Goal: Information Seeking & Learning: Compare options

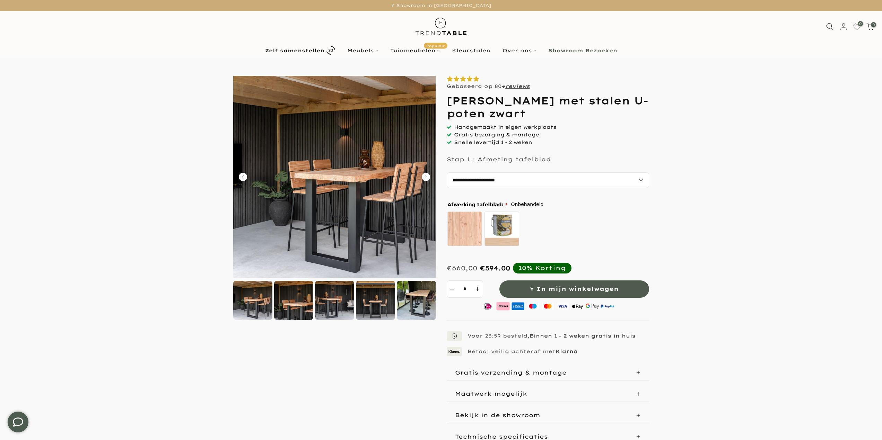
click at [308, 300] on div at bounding box center [293, 300] width 39 height 39
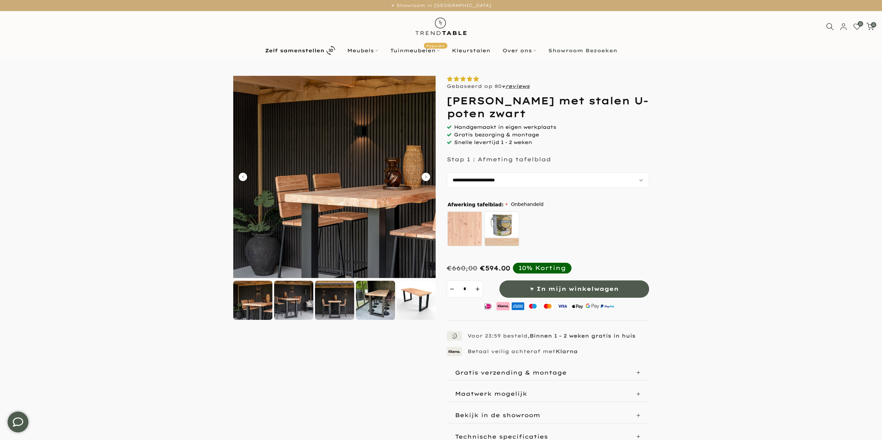
click at [330, 303] on div at bounding box center [334, 300] width 39 height 39
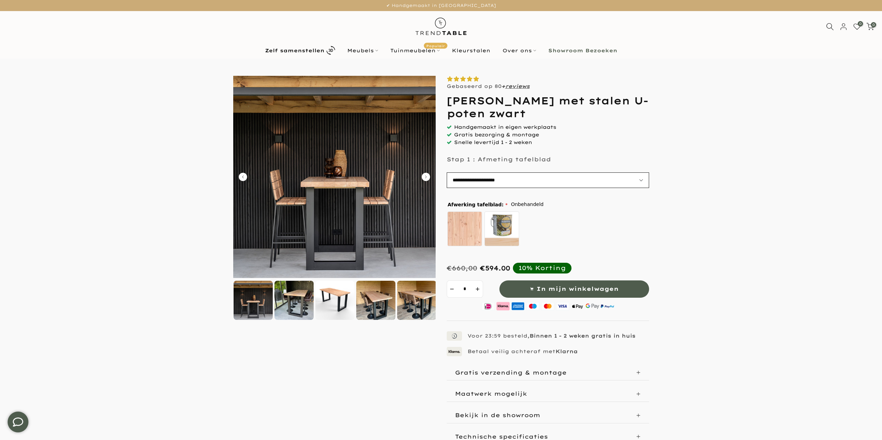
click at [552, 184] on select "**********" at bounding box center [548, 181] width 202 height 16
click at [447, 173] on select "**********" at bounding box center [548, 181] width 202 height 16
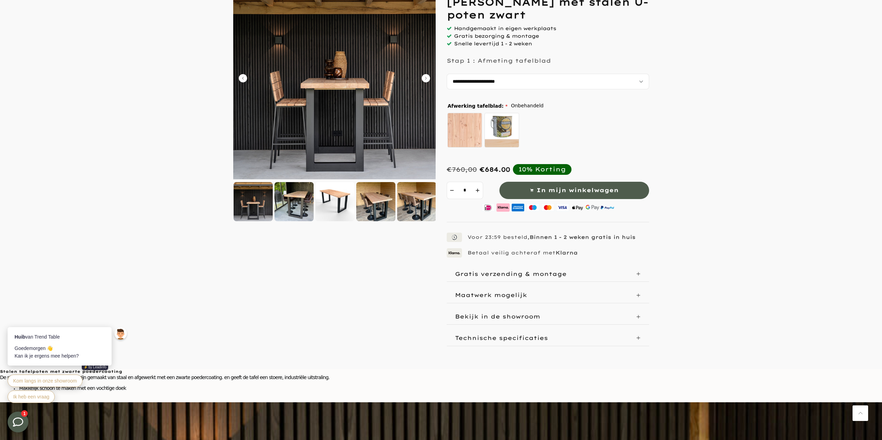
scroll to position [104, 0]
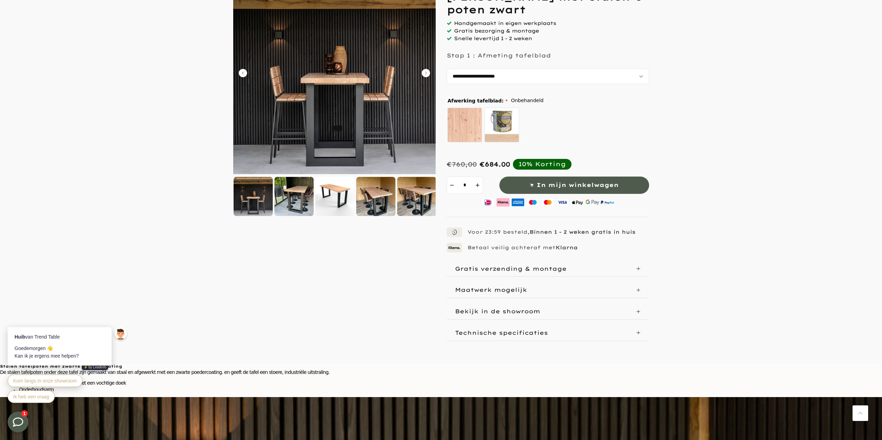
click at [476, 289] on p "Maatwerk mogelijk" at bounding box center [491, 290] width 72 height 7
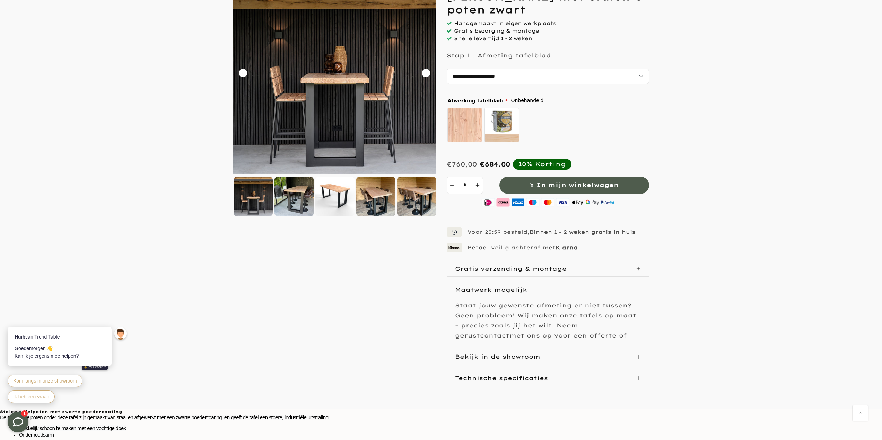
click at [476, 289] on p "Maatwerk mogelijk" at bounding box center [491, 290] width 72 height 7
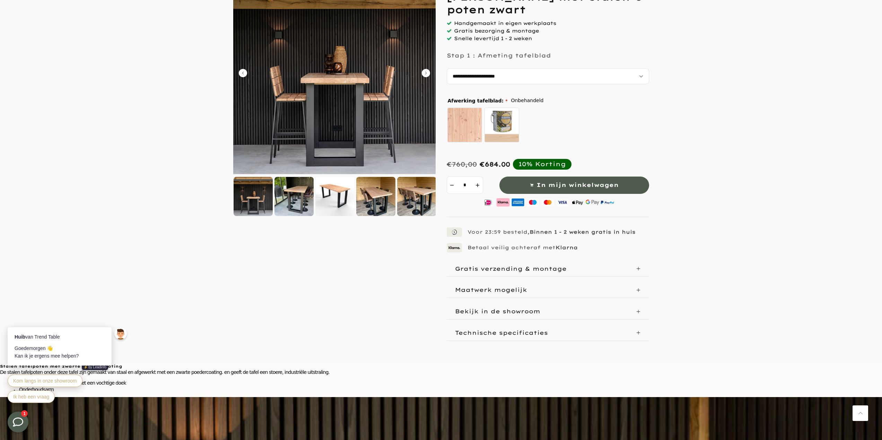
click at [475, 331] on p "Technische specificaties" at bounding box center [501, 333] width 93 height 7
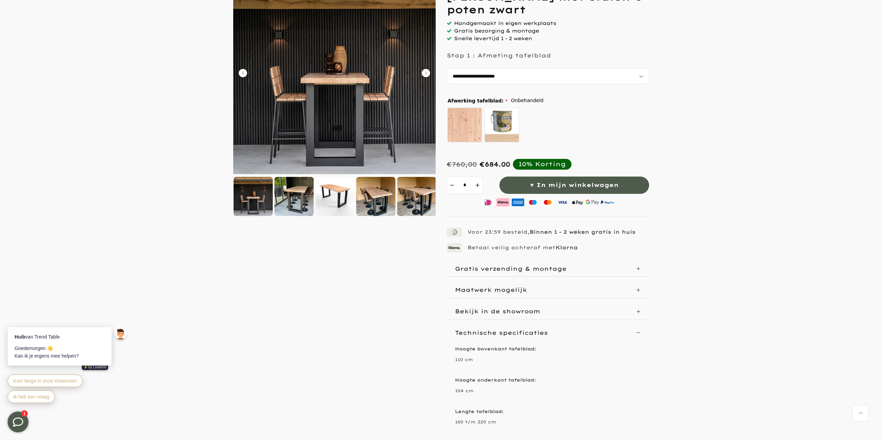
click at [475, 331] on p "Technische specificaties" at bounding box center [501, 333] width 93 height 7
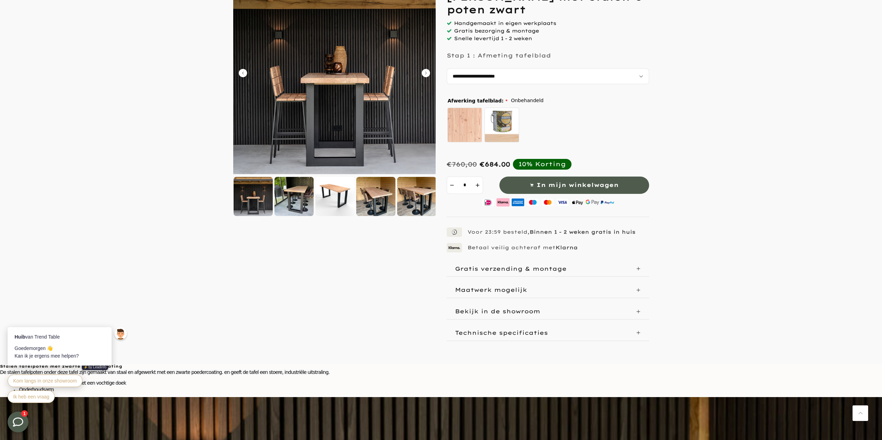
click at [475, 315] on p "Bekijk in de showroom" at bounding box center [497, 311] width 85 height 7
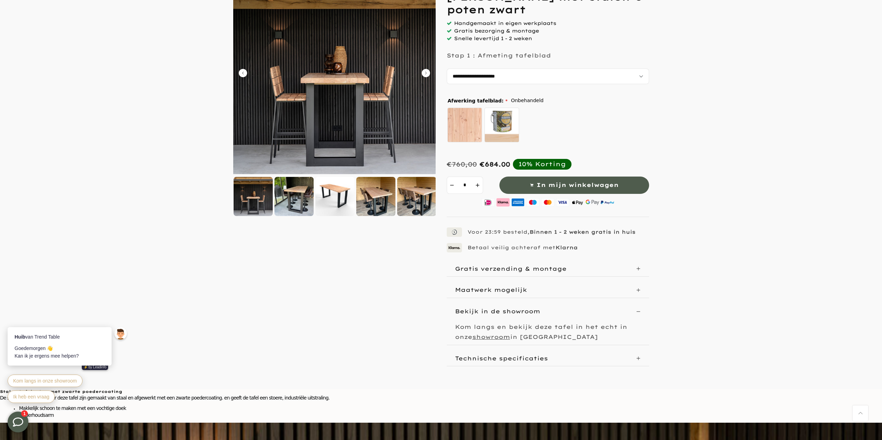
click at [475, 314] on p "Bekijk in de showroom" at bounding box center [497, 311] width 85 height 7
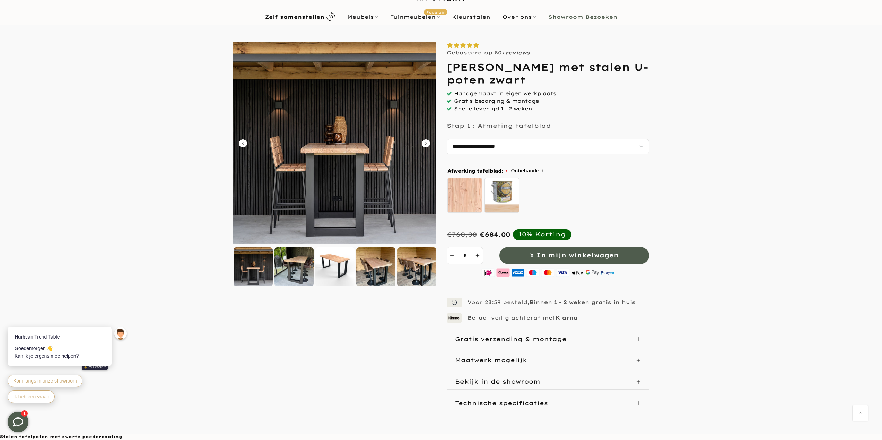
scroll to position [0, 0]
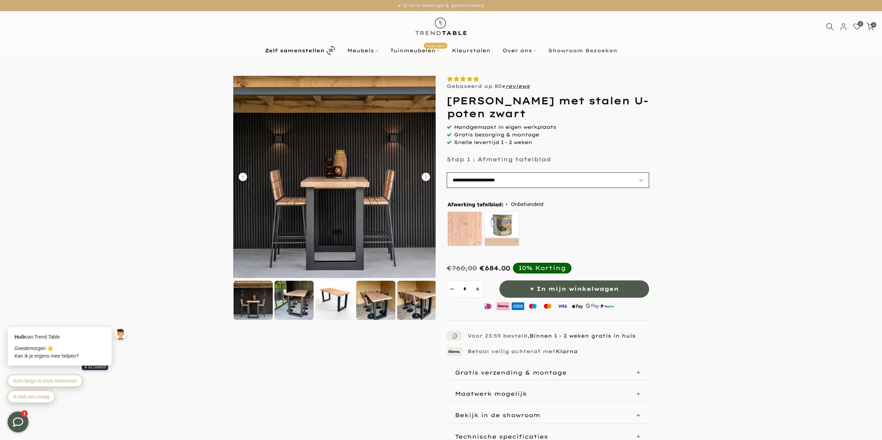
click at [501, 188] on select "**********" at bounding box center [548, 181] width 202 height 16
click at [524, 160] on p "Stap 1 : Afmeting tafelblad" at bounding box center [499, 159] width 104 height 7
click at [404, 159] on img at bounding box center [334, 177] width 202 height 202
click at [361, 304] on div at bounding box center [375, 300] width 39 height 39
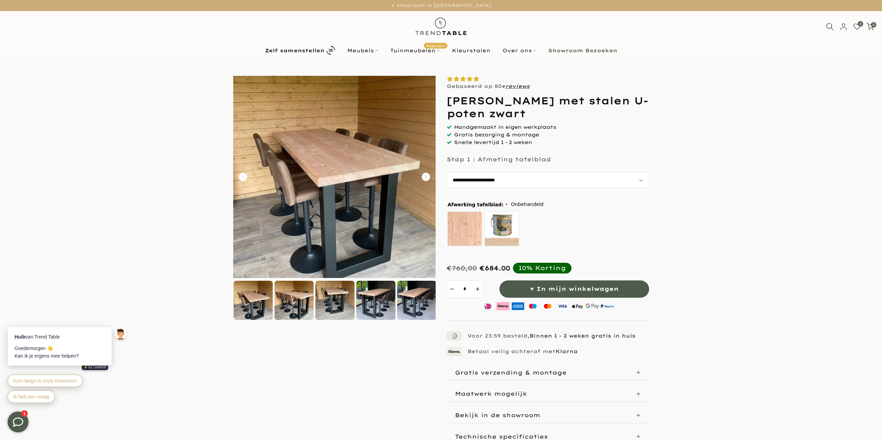
click at [373, 305] on div at bounding box center [375, 300] width 39 height 39
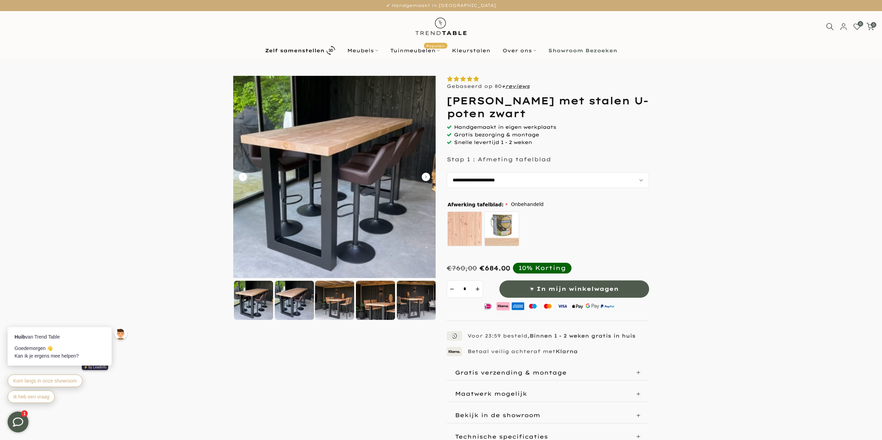
click at [385, 304] on div at bounding box center [375, 300] width 39 height 39
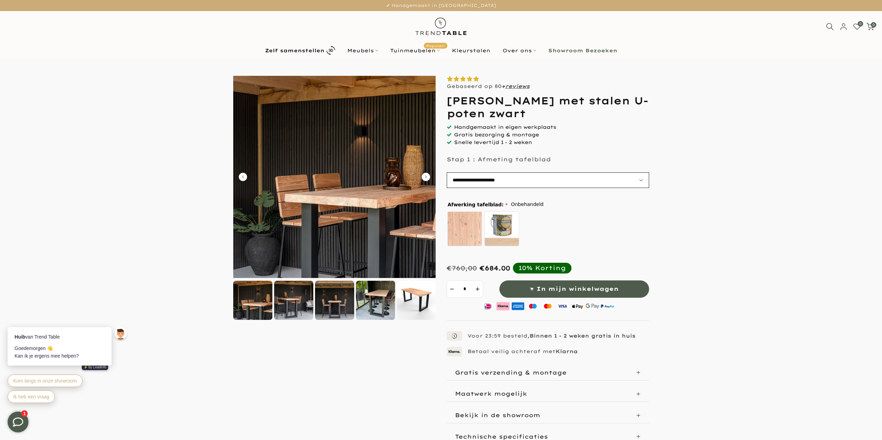
click at [533, 188] on div "Gebaseerd op 80 + reviews Douglas bartafel met stalen U-poten zwart *" at bounding box center [548, 260] width 202 height 369
click at [537, 183] on select "**********" at bounding box center [548, 181] width 202 height 16
click at [583, 165] on gp-text "Stap 1 : Afmeting tafelblad" at bounding box center [548, 164] width 202 height 18
click at [237, 174] on img at bounding box center [334, 177] width 202 height 202
click at [240, 182] on img at bounding box center [334, 177] width 202 height 202
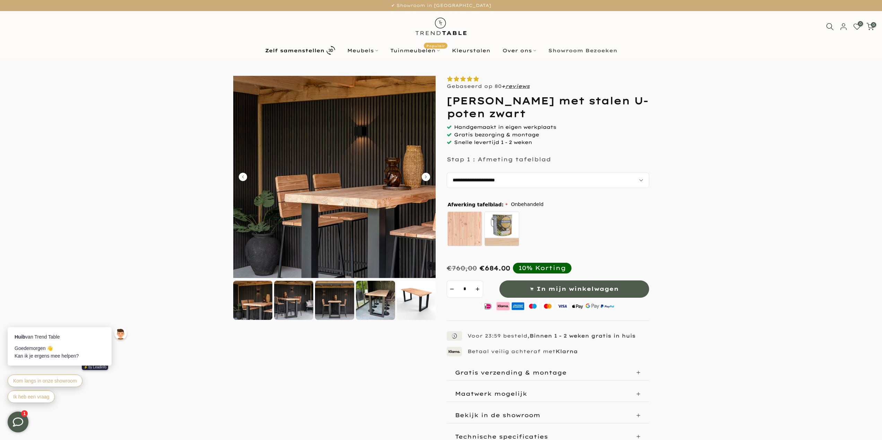
click at [241, 175] on icon "Carousel Back Arrow" at bounding box center [243, 177] width 8 height 8
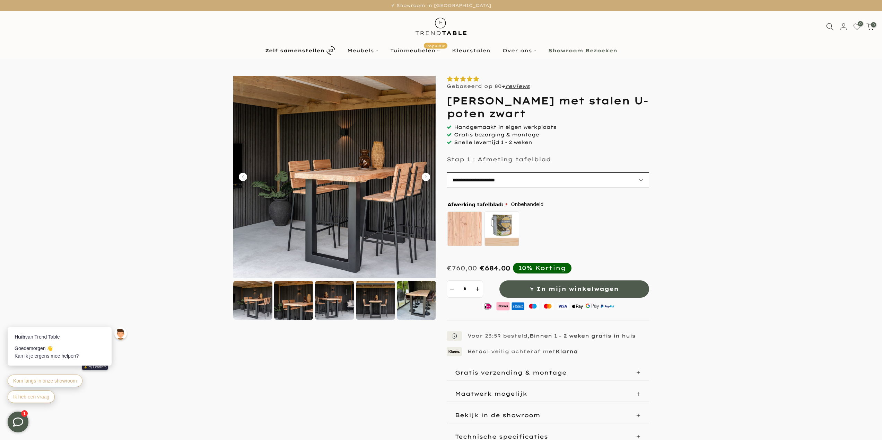
click at [516, 178] on select "**********" at bounding box center [548, 181] width 202 height 16
select select "**********"
click at [447, 173] on select "**********" at bounding box center [548, 181] width 202 height 16
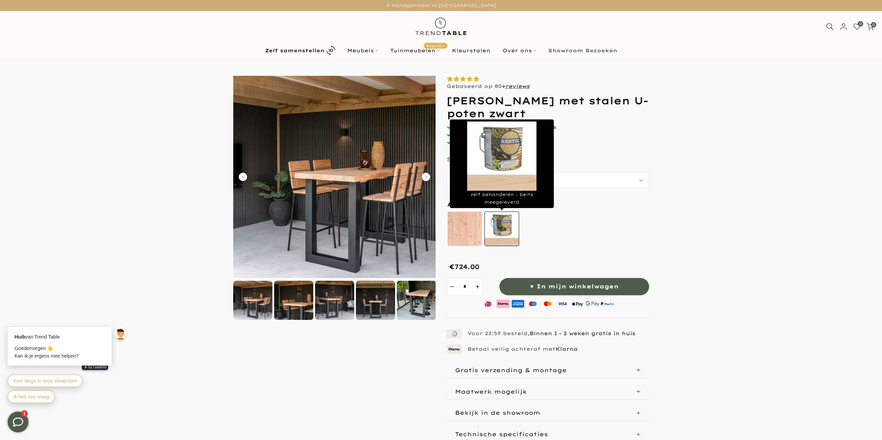
click at [505, 226] on label "zelf behandelen - beits meegeleverd" at bounding box center [501, 229] width 35 height 35
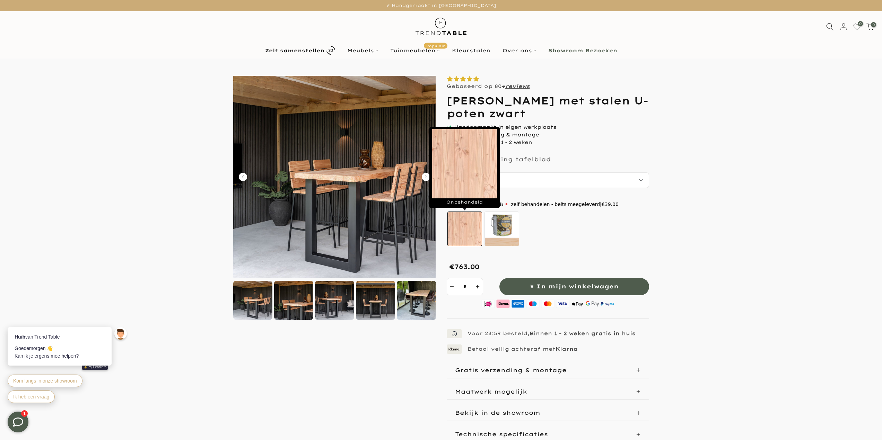
drag, startPoint x: 465, startPoint y: 225, endPoint x: 476, endPoint y: 225, distance: 10.7
click at [470, 225] on label "Onbehandeld" at bounding box center [464, 229] width 35 height 35
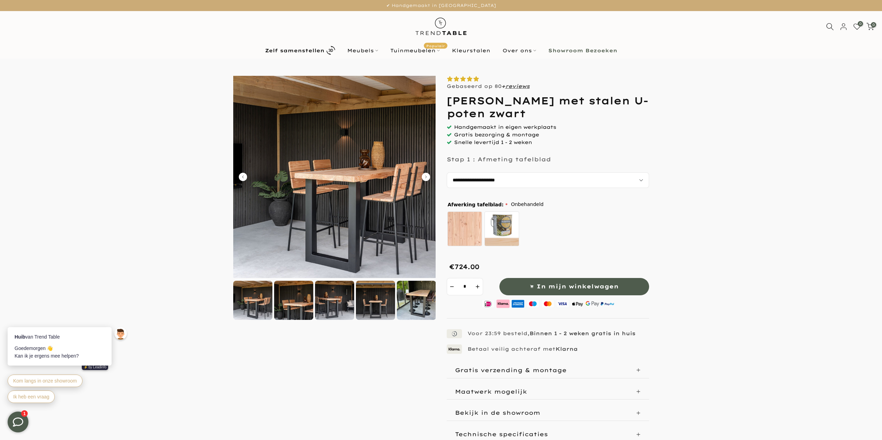
click at [558, 224] on div "Onbehandeld zelf behandelen - beits meegeleverd" at bounding box center [547, 230] width 200 height 38
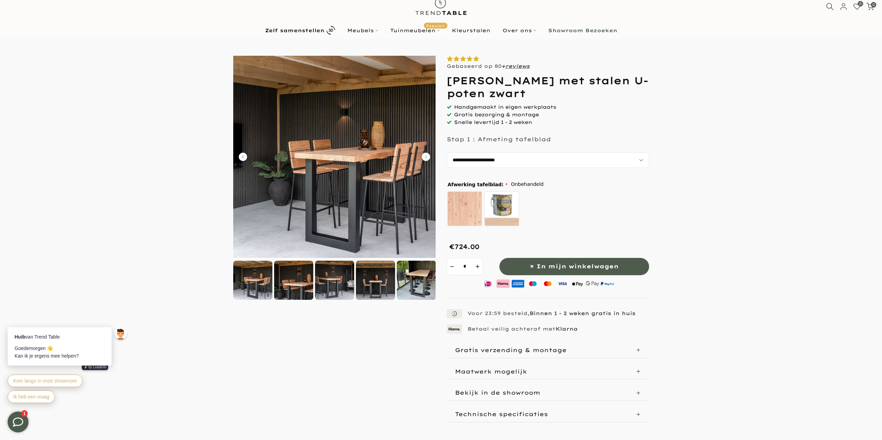
scroll to position [35, 0]
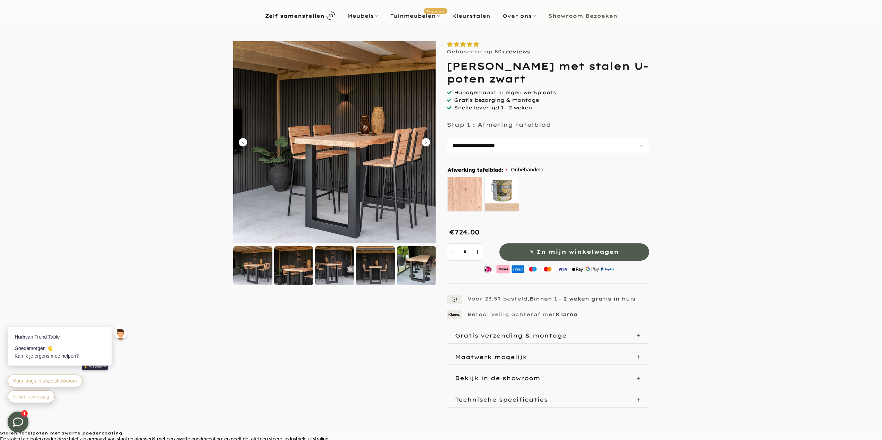
click at [548, 330] on div "Gratis verzending & montage" at bounding box center [548, 336] width 202 height 16
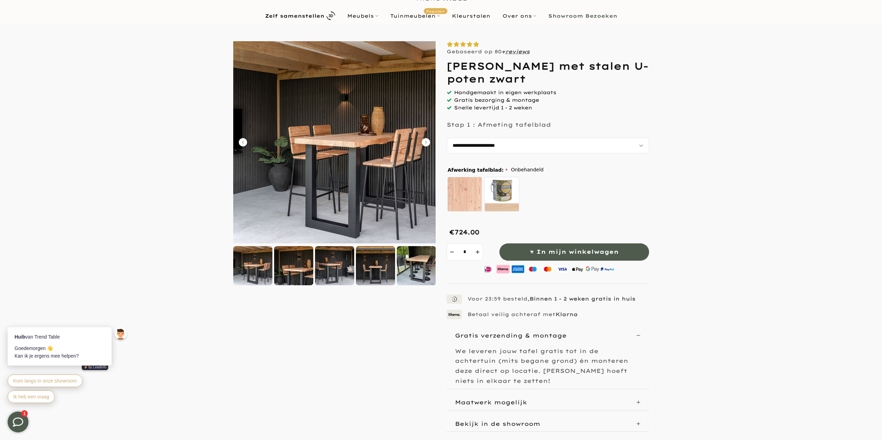
click at [548, 330] on div "Gratis verzending & montage" at bounding box center [548, 336] width 202 height 16
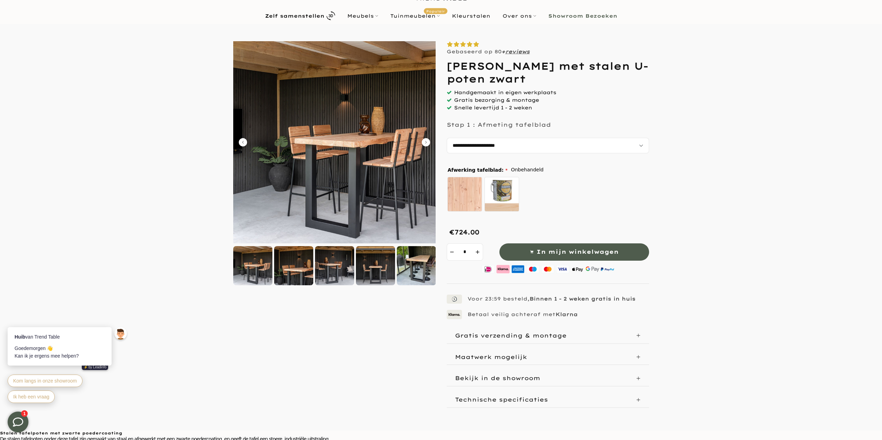
click at [540, 358] on div "Maatwerk mogelijk" at bounding box center [542, 357] width 175 height 10
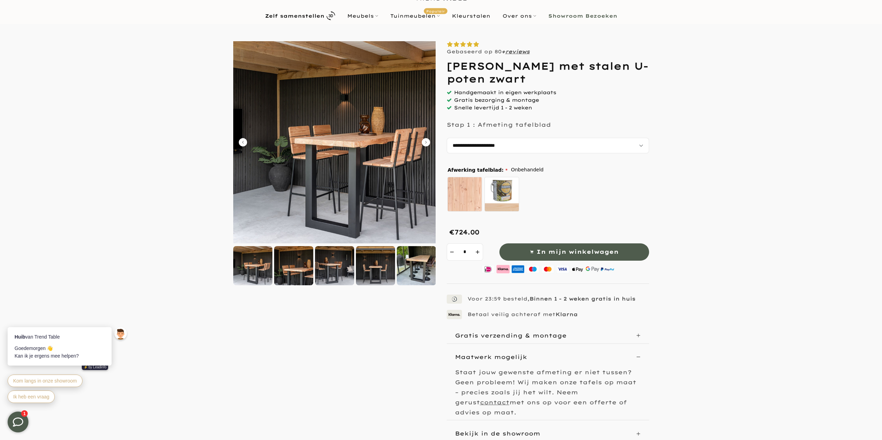
click at [540, 358] on div "Maatwerk mogelijk" at bounding box center [542, 357] width 175 height 10
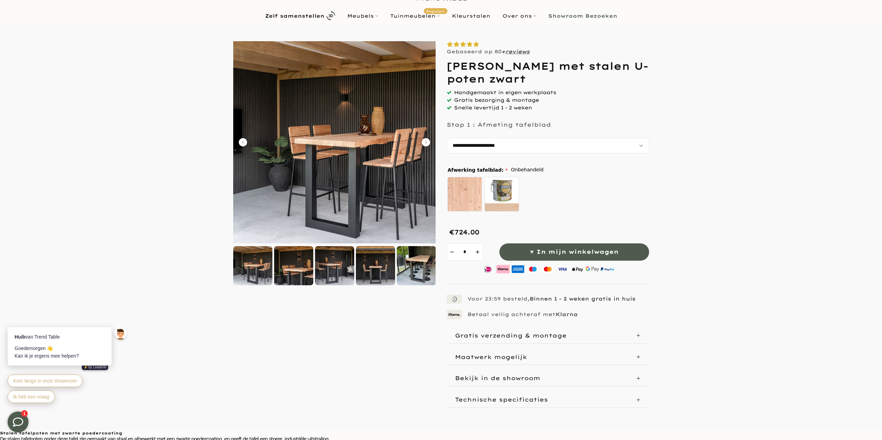
click at [537, 384] on div "Bekijk in de showroom" at bounding box center [548, 379] width 202 height 16
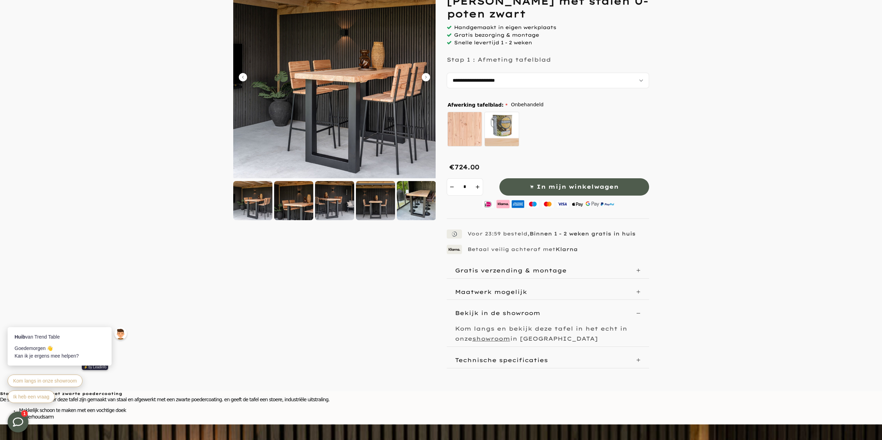
scroll to position [139, 0]
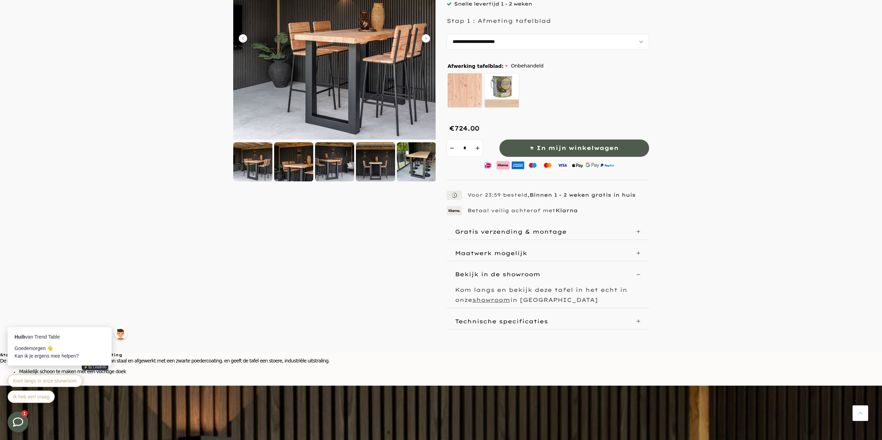
click at [540, 323] on p "Technische specificaties" at bounding box center [501, 321] width 93 height 7
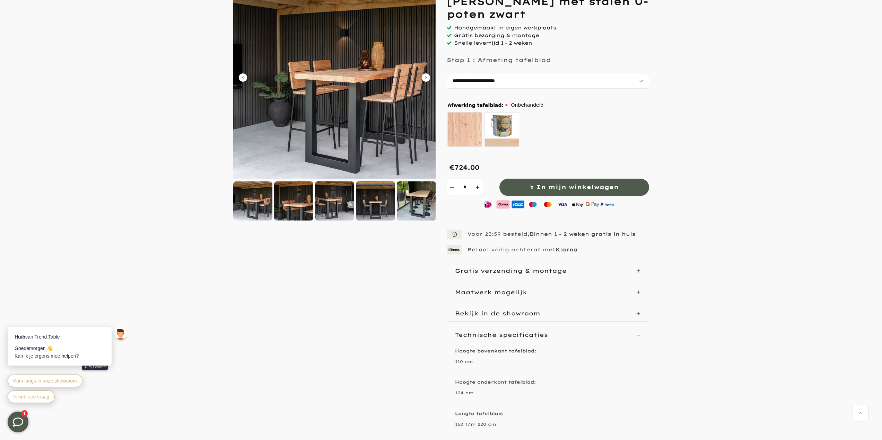
scroll to position [0, 0]
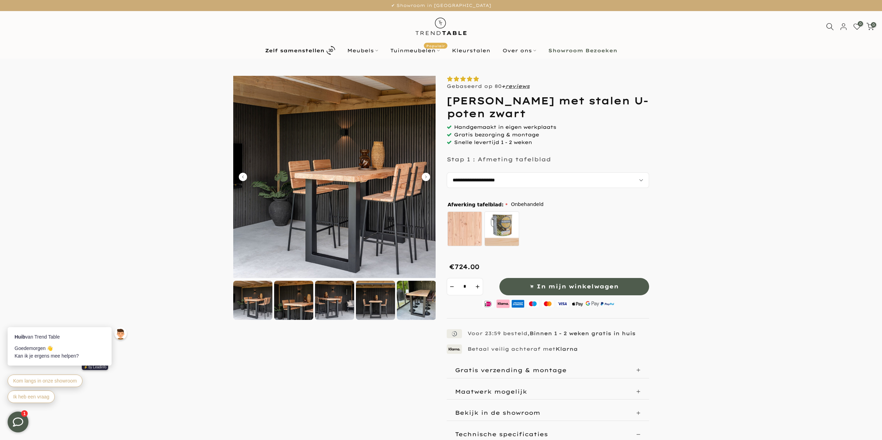
click at [428, 177] on icon "Carousel Next Arrow" at bounding box center [426, 177] width 8 height 8
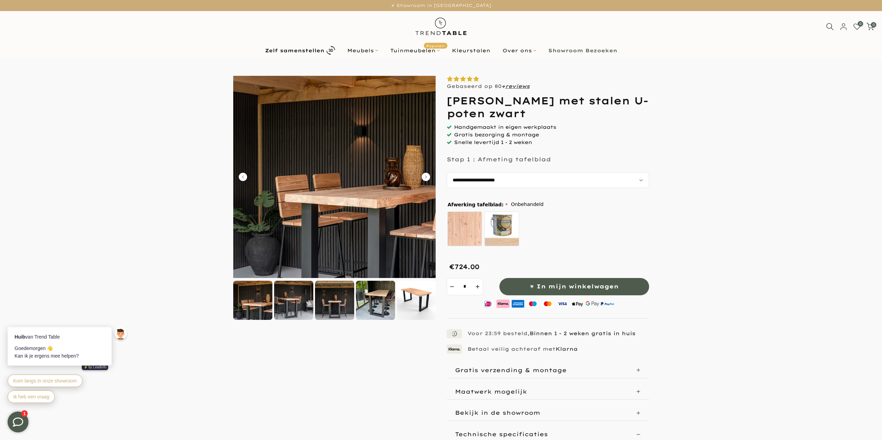
click at [428, 177] on icon "Carousel Next Arrow" at bounding box center [426, 177] width 8 height 8
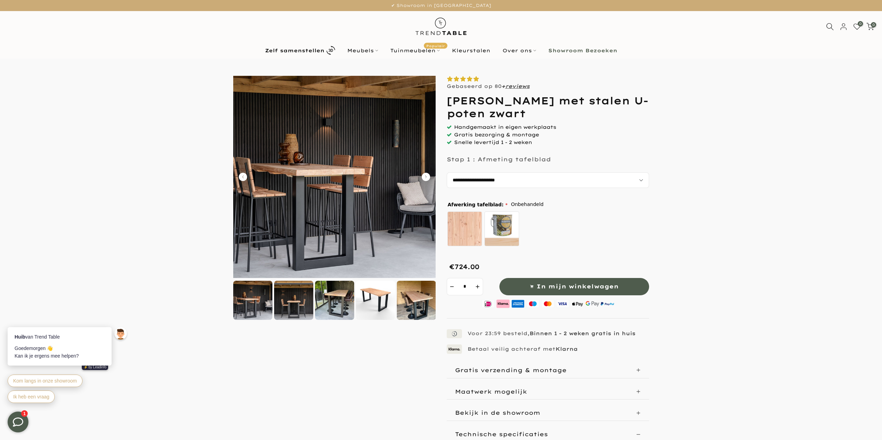
click at [426, 178] on icon "Carousel Next Arrow" at bounding box center [426, 177] width 8 height 8
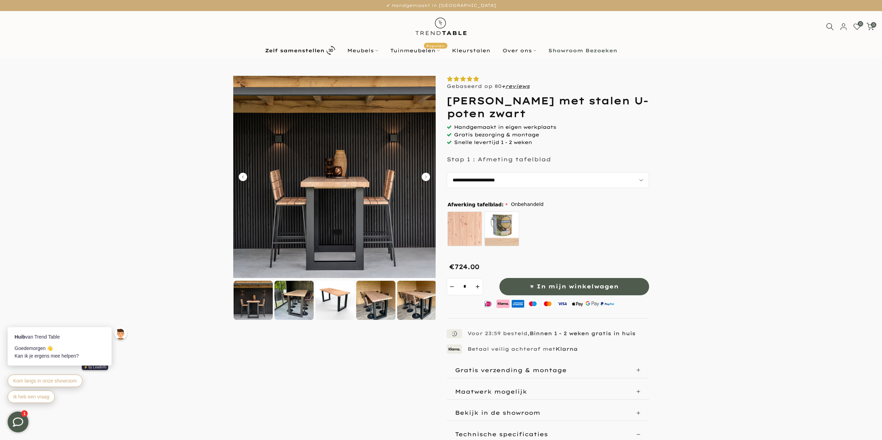
click at [426, 178] on icon "Carousel Next Arrow" at bounding box center [426, 177] width 8 height 8
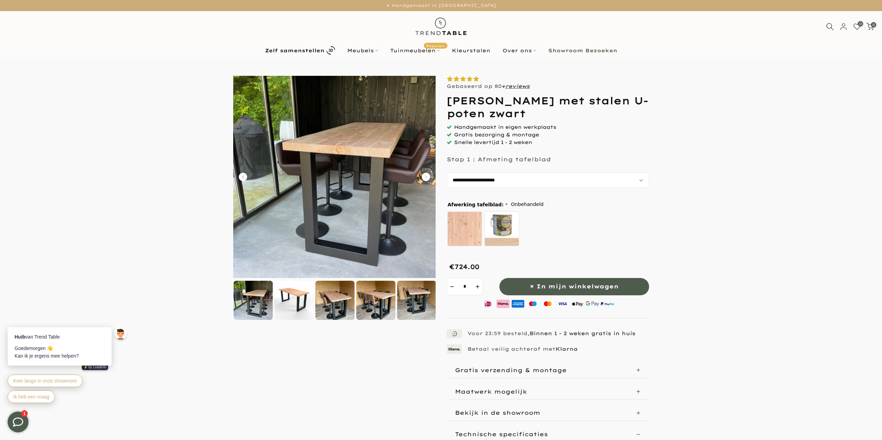
click at [426, 178] on icon "Carousel Next Arrow" at bounding box center [426, 177] width 8 height 8
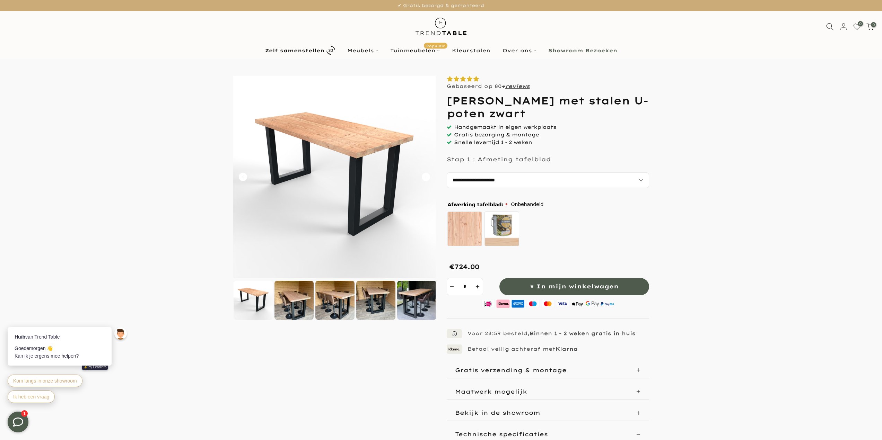
click at [246, 176] on icon "Carousel Back Arrow" at bounding box center [243, 177] width 8 height 8
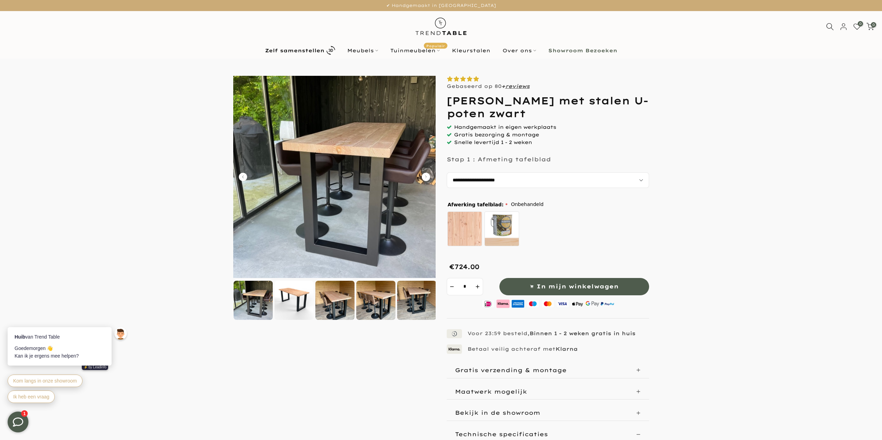
click at [246, 300] on img at bounding box center [253, 300] width 39 height 39
click at [311, 304] on div at bounding box center [293, 300] width 39 height 39
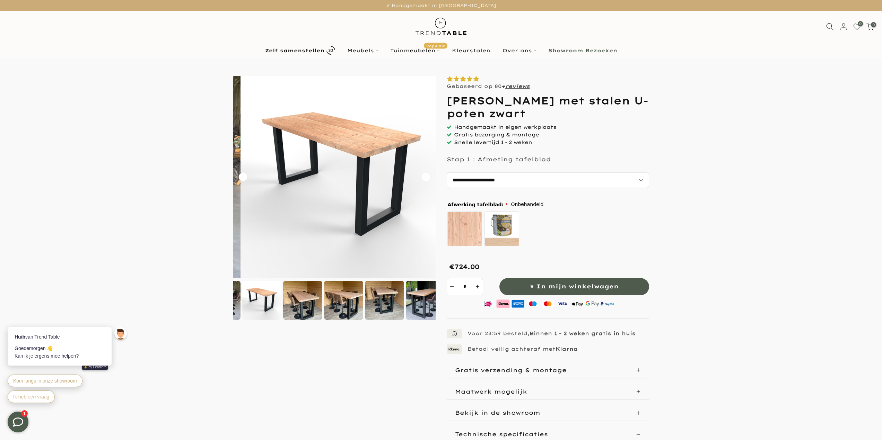
click at [336, 302] on div at bounding box center [343, 300] width 39 height 39
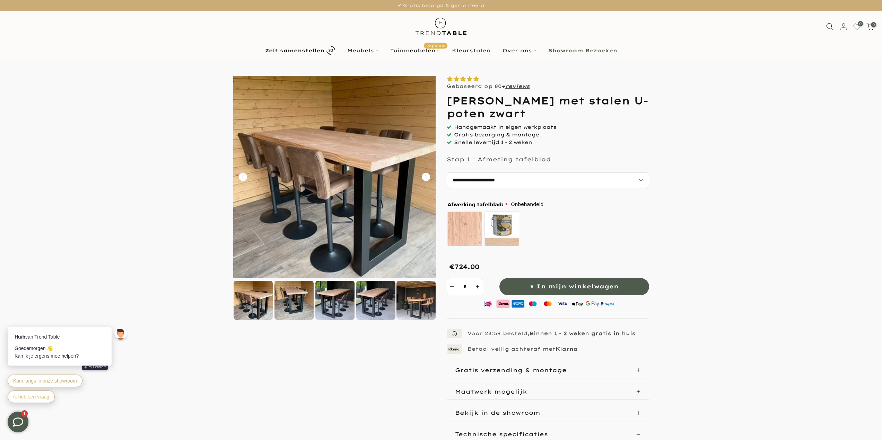
click at [244, 174] on icon "Carousel Back Arrow" at bounding box center [243, 177] width 8 height 8
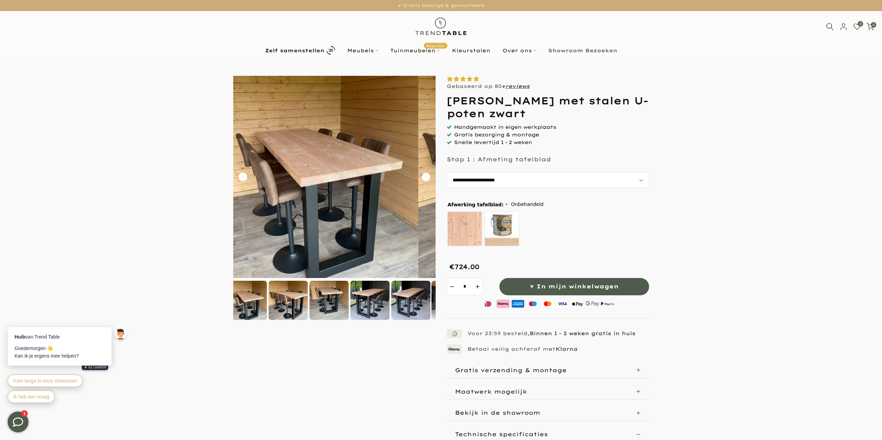
click at [244, 174] on icon "Carousel Back Arrow" at bounding box center [243, 177] width 8 height 8
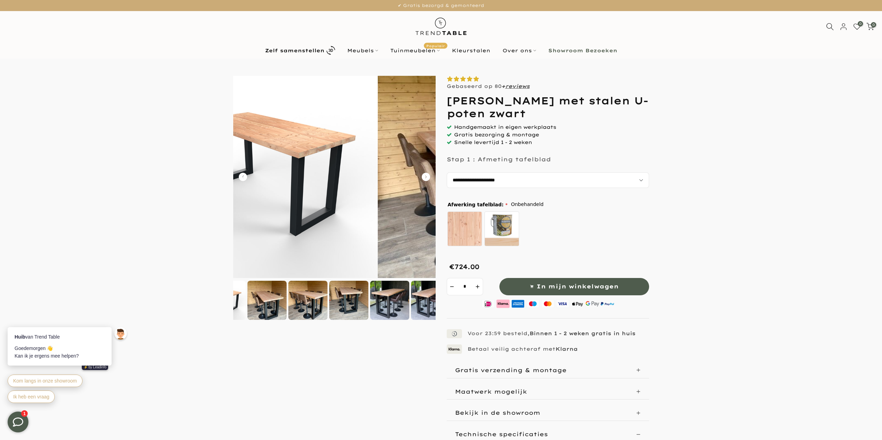
click at [244, 174] on icon "Carousel Back Arrow" at bounding box center [243, 177] width 8 height 8
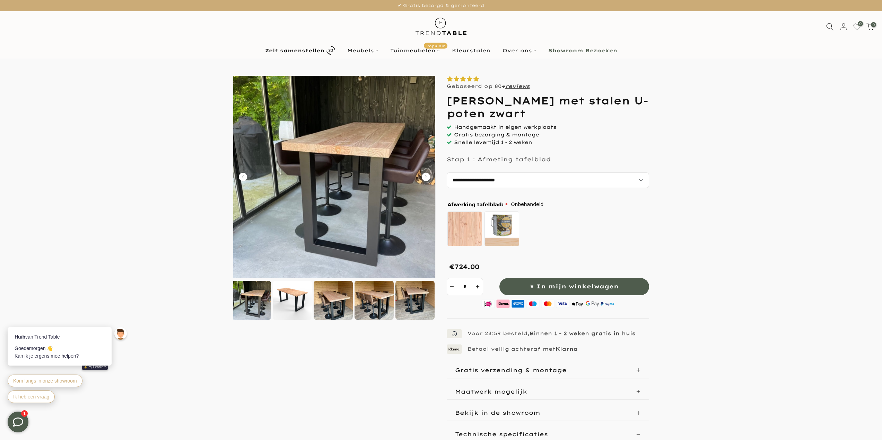
click at [244, 174] on icon "Carousel Back Arrow" at bounding box center [243, 177] width 8 height 8
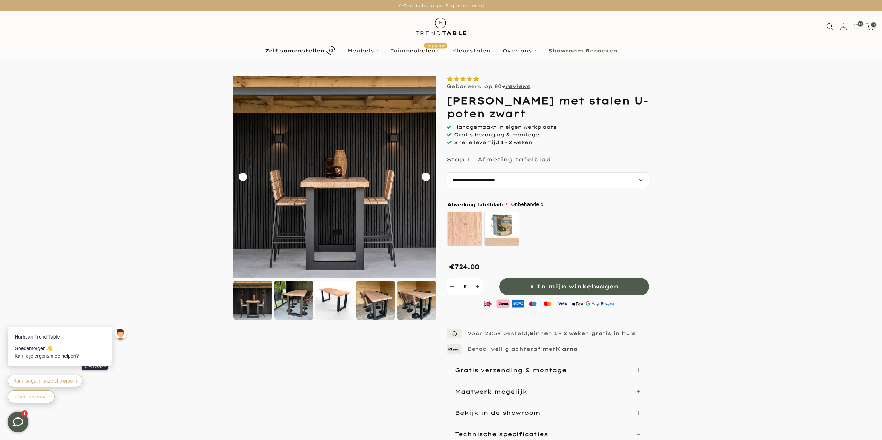
click at [244, 174] on icon "Carousel Back Arrow" at bounding box center [243, 177] width 8 height 8
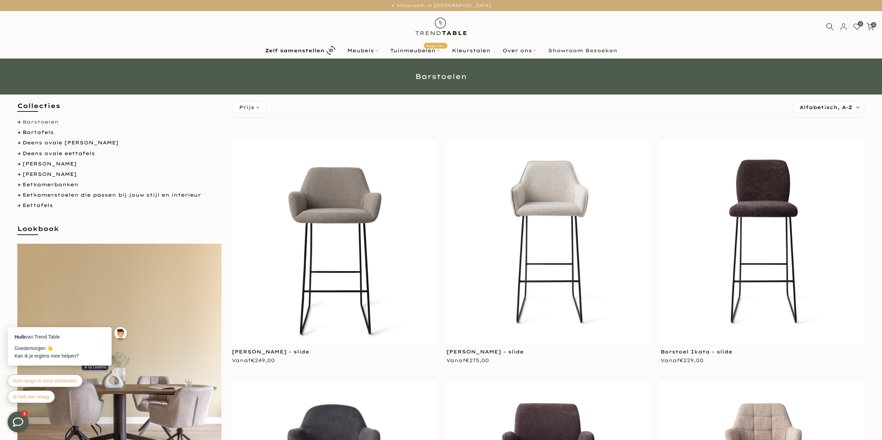
scroll to position [35, 0]
click at [19, 133] on li "Bartafels" at bounding box center [119, 132] width 204 height 9
click at [19, 132] on li "Bartafels" at bounding box center [119, 132] width 204 height 9
click at [26, 130] on link "Bartafels" at bounding box center [38, 132] width 31 height 6
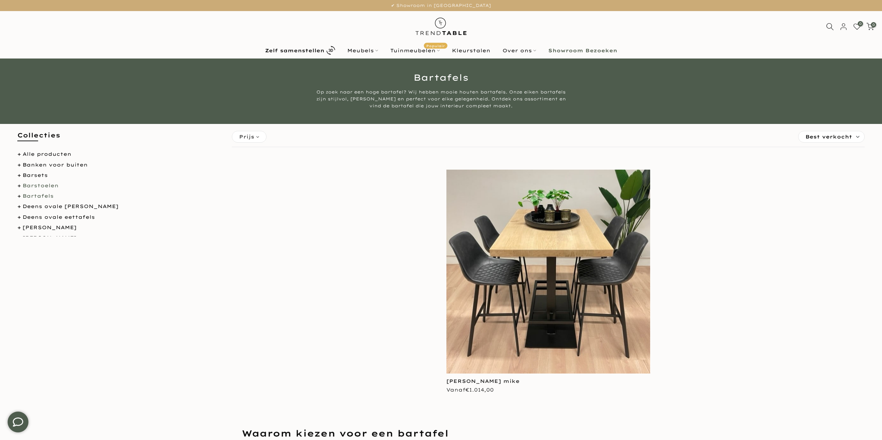
click at [46, 186] on link "Barstoelen" at bounding box center [41, 186] width 36 height 6
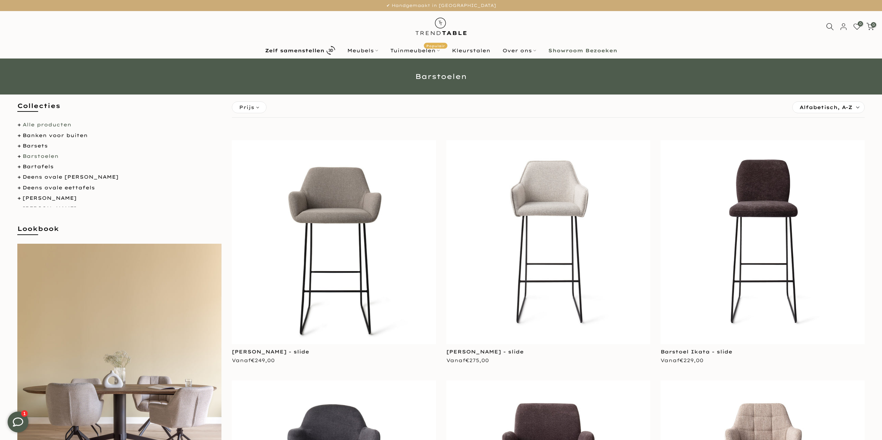
click at [63, 126] on link "Alle producten" at bounding box center [47, 125] width 49 height 6
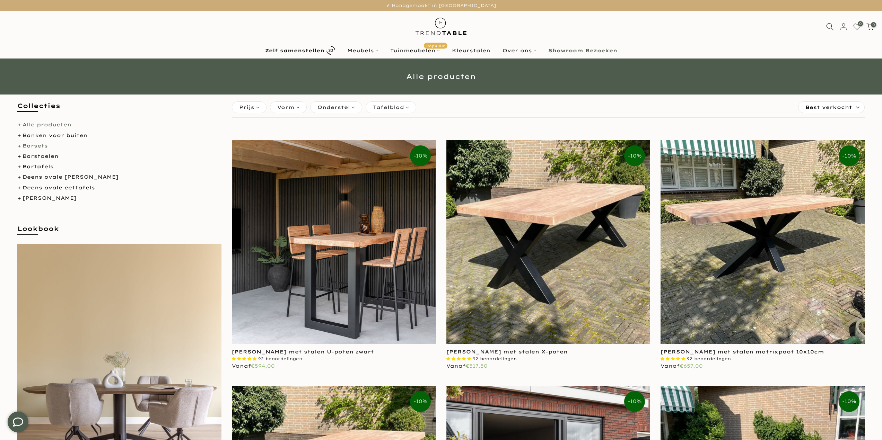
click at [45, 145] on link "Barsets" at bounding box center [35, 146] width 25 height 6
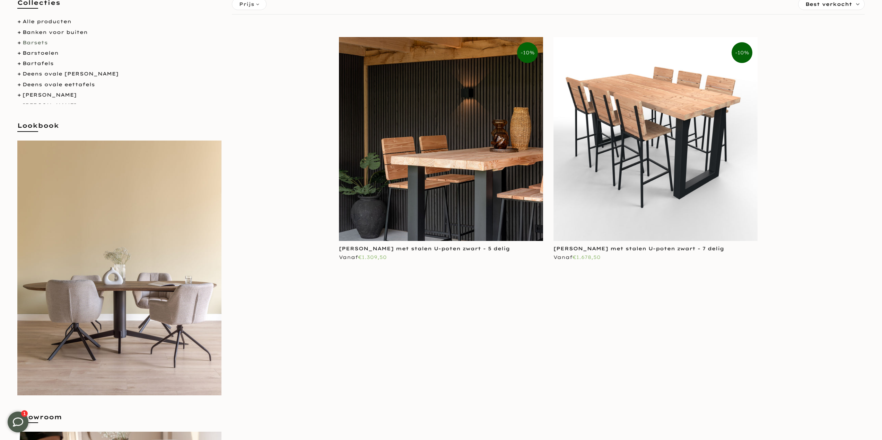
scroll to position [104, 0]
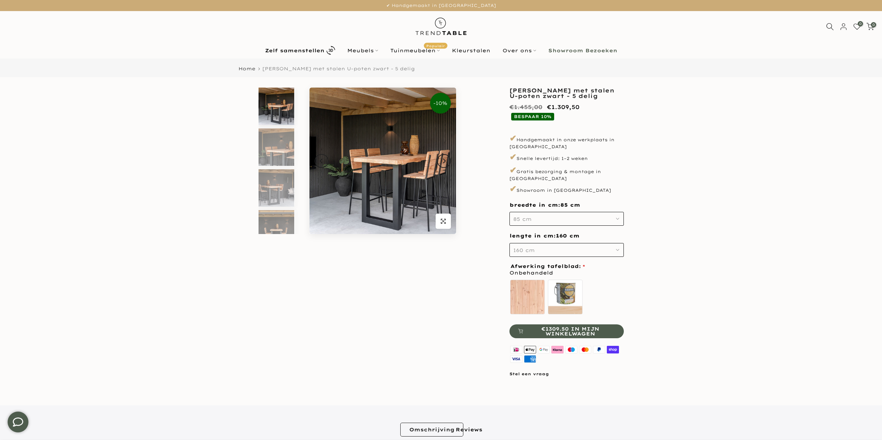
click at [547, 219] on button "85 cm" at bounding box center [566, 219] width 114 height 14
click at [533, 252] on div "100 cm" at bounding box center [566, 256] width 114 height 14
click at [547, 249] on button "160 cm" at bounding box center [566, 250] width 114 height 14
click at [550, 310] on div "220 cm" at bounding box center [566, 315] width 114 height 14
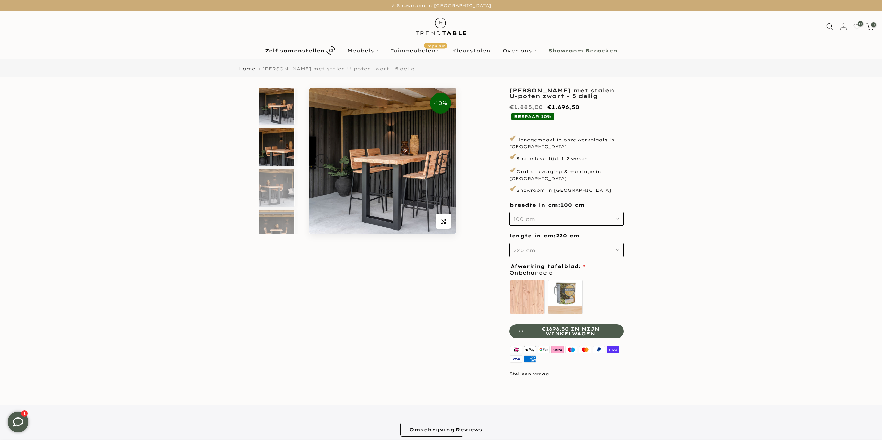
click at [287, 139] on img at bounding box center [277, 147] width 36 height 37
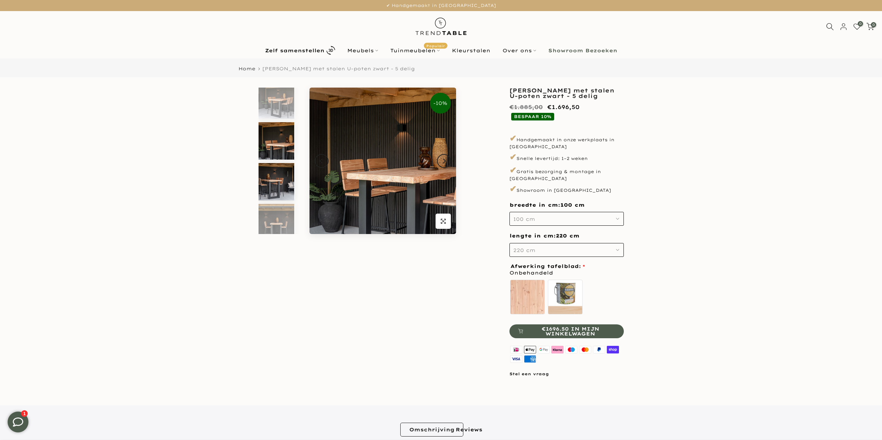
click at [282, 183] on img at bounding box center [277, 181] width 36 height 37
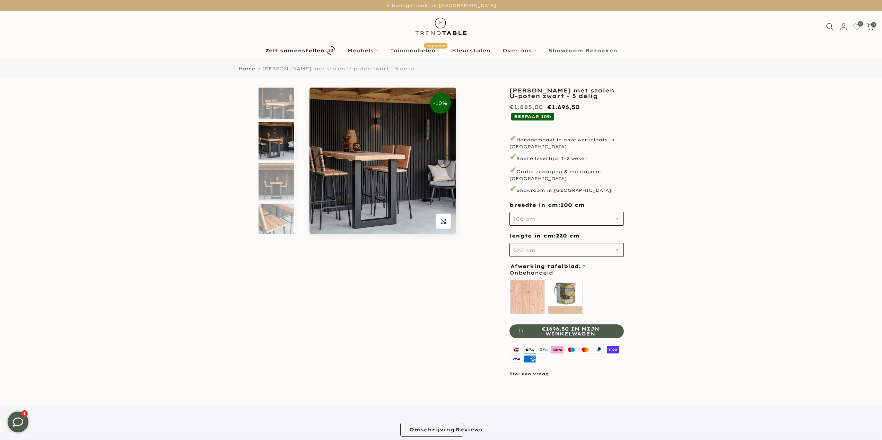
click at [281, 204] on div at bounding box center [278, 264] width 42 height 446
click at [279, 221] on img at bounding box center [277, 222] width 36 height 37
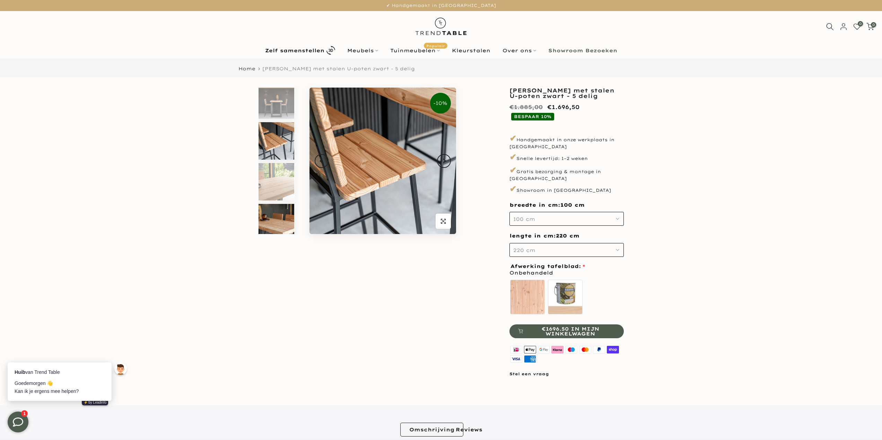
click at [278, 216] on img at bounding box center [277, 222] width 36 height 37
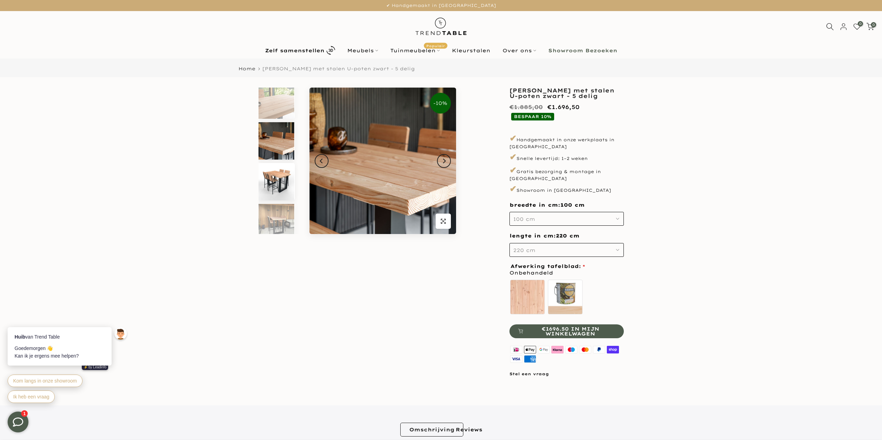
click at [278, 191] on img at bounding box center [277, 181] width 36 height 37
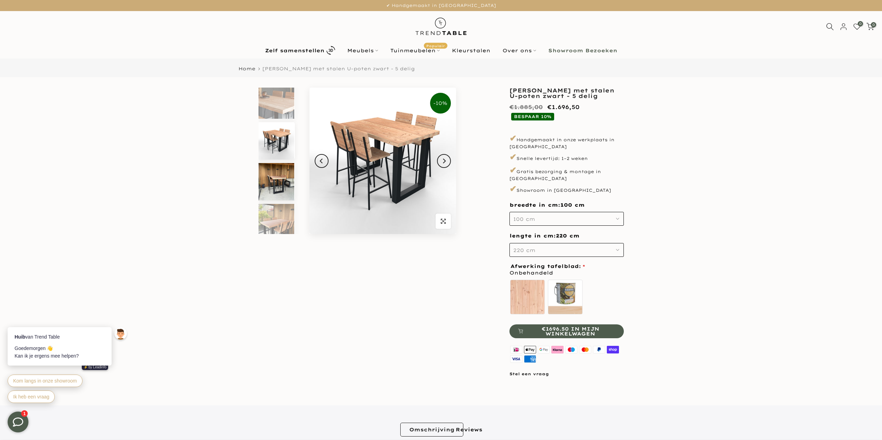
click at [277, 198] on img at bounding box center [277, 181] width 36 height 37
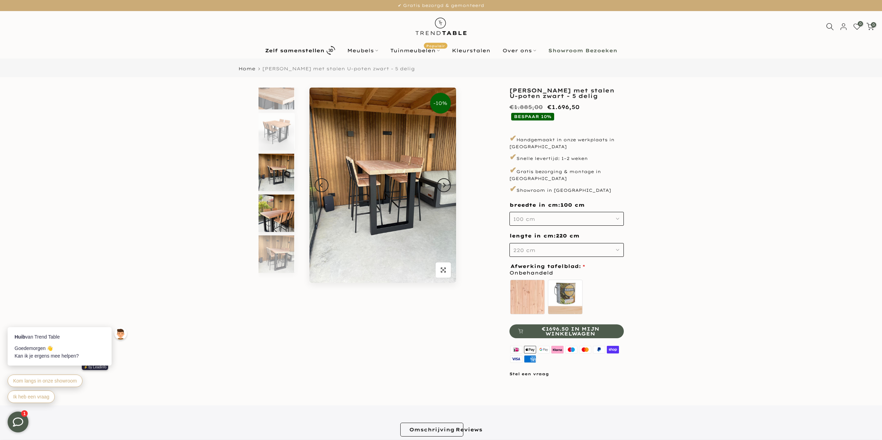
scroll to position [261, 0]
click at [275, 243] on img at bounding box center [277, 254] width 36 height 37
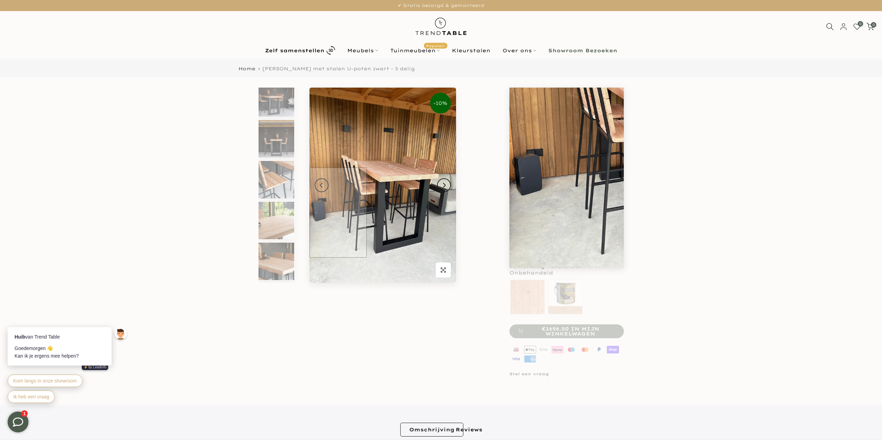
scroll to position [88, 0]
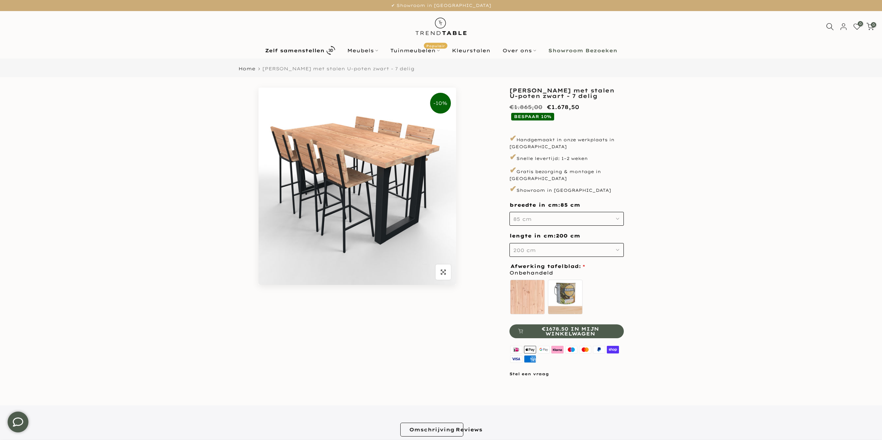
click at [575, 212] on button "85 cm" at bounding box center [566, 219] width 114 height 14
click at [537, 242] on div "85 cm" at bounding box center [566, 242] width 114 height 14
click at [536, 247] on button "200 cm" at bounding box center [566, 250] width 114 height 14
drag, startPoint x: 546, startPoint y: 212, endPoint x: 545, endPoint y: 230, distance: 17.3
click at [546, 212] on button "85 cm" at bounding box center [566, 219] width 114 height 14
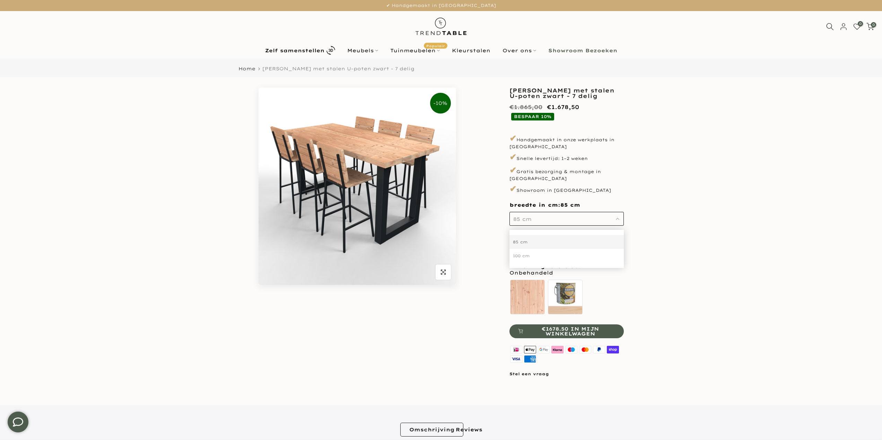
click at [537, 250] on div "100 cm" at bounding box center [566, 256] width 114 height 14
click at [538, 248] on button "200 cm" at bounding box center [566, 250] width 114 height 14
click at [539, 281] on div "220 cm" at bounding box center [566, 287] width 114 height 14
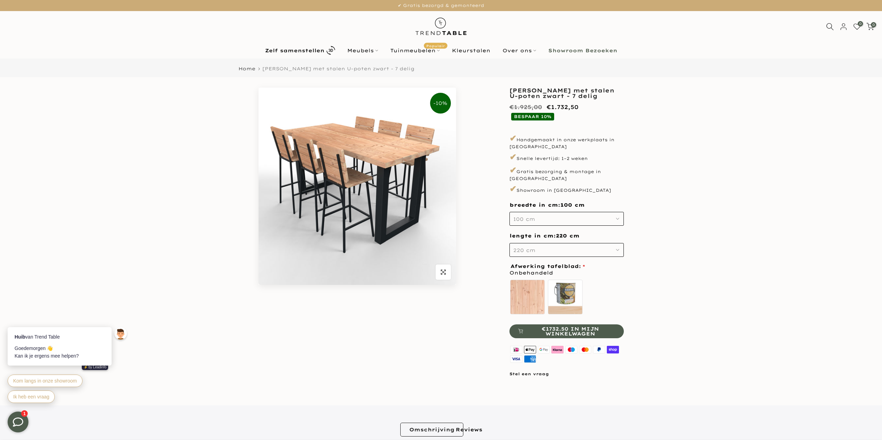
click at [562, 212] on button "100 cm" at bounding box center [566, 219] width 114 height 14
click at [555, 249] on div "100 cm" at bounding box center [566, 256] width 114 height 14
click at [635, 238] on div "**********" at bounding box center [441, 236] width 416 height 297
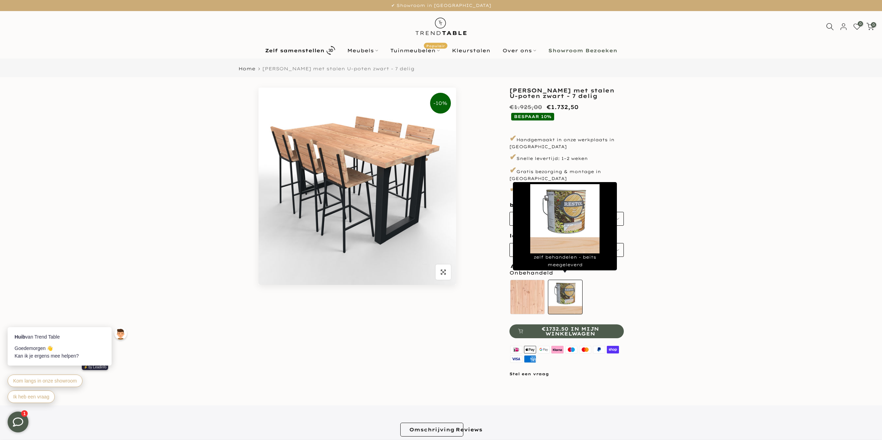
click at [570, 288] on label "zelf behandelen - beits meegeleverd" at bounding box center [565, 297] width 35 height 35
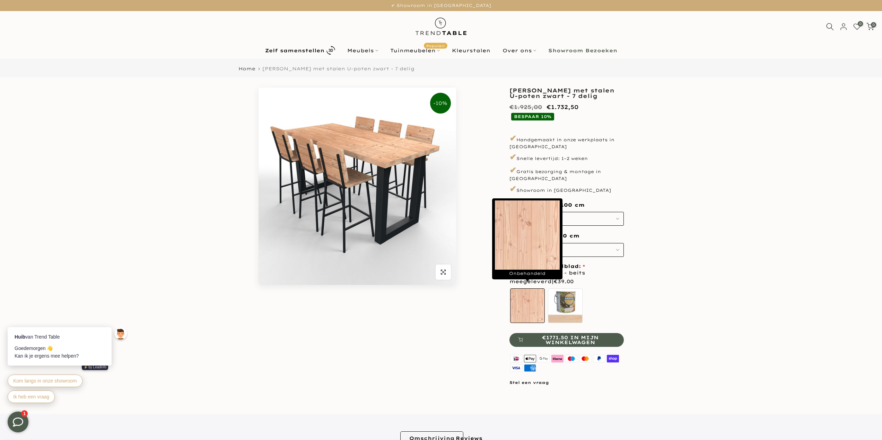
click at [542, 295] on label "Onbehandeld" at bounding box center [527, 306] width 35 height 35
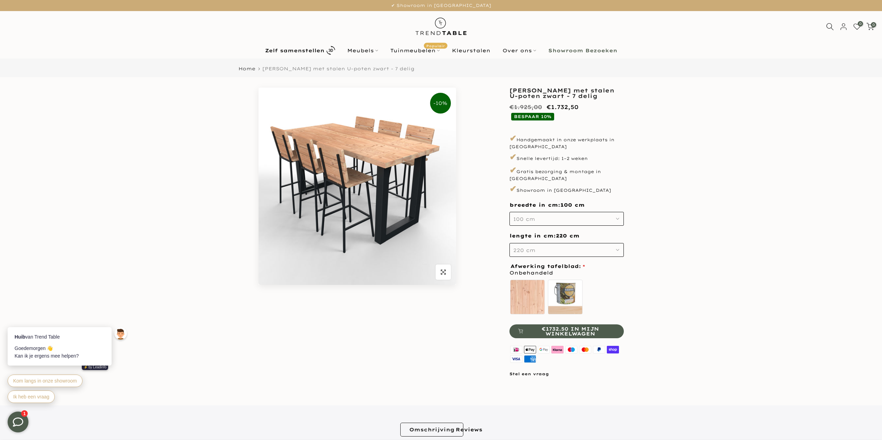
click at [622, 298] on div "Onbehandeld zelf behandelen - beits meegeleverd" at bounding box center [566, 298] width 114 height 38
click at [559, 299] on label "zelf behandelen - beits meegeleverd" at bounding box center [565, 297] width 35 height 35
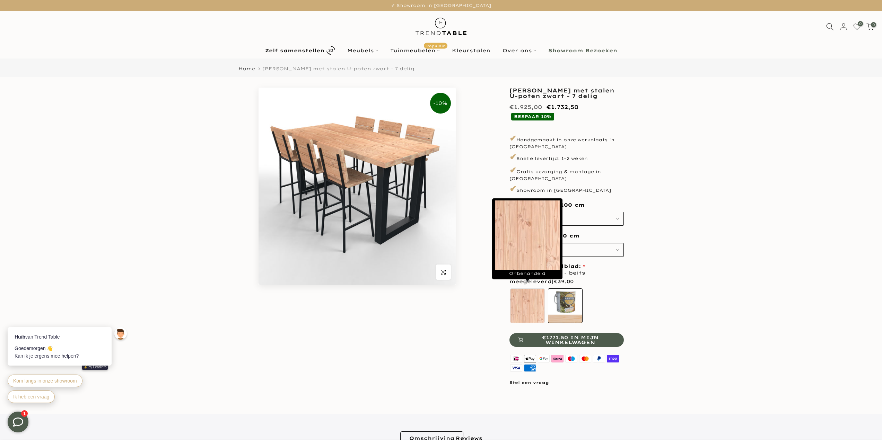
drag, startPoint x: 530, startPoint y: 296, endPoint x: 553, endPoint y: 296, distance: 23.2
click at [530, 296] on label "Onbehandeld" at bounding box center [527, 306] width 35 height 35
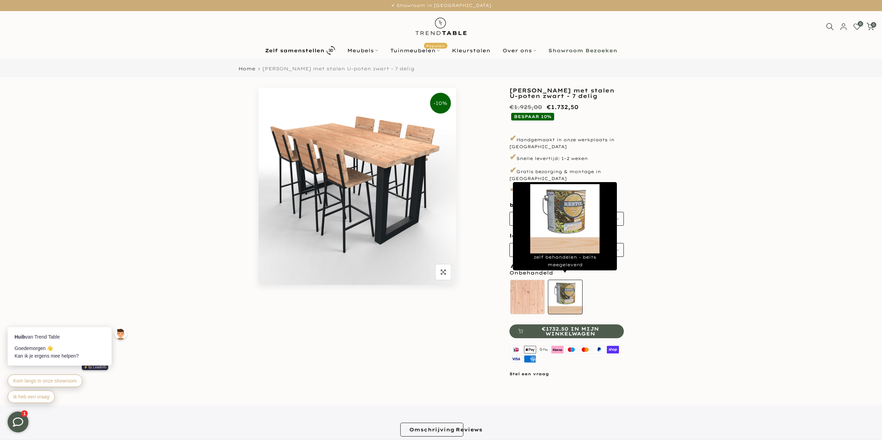
click at [572, 296] on label "zelf behandelen - beits meegeleverd" at bounding box center [565, 297] width 35 height 35
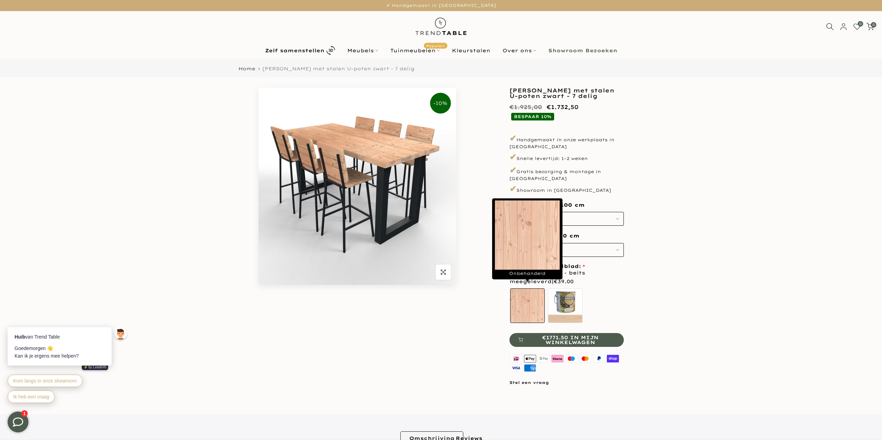
click at [521, 295] on label "Onbehandeld" at bounding box center [527, 306] width 35 height 35
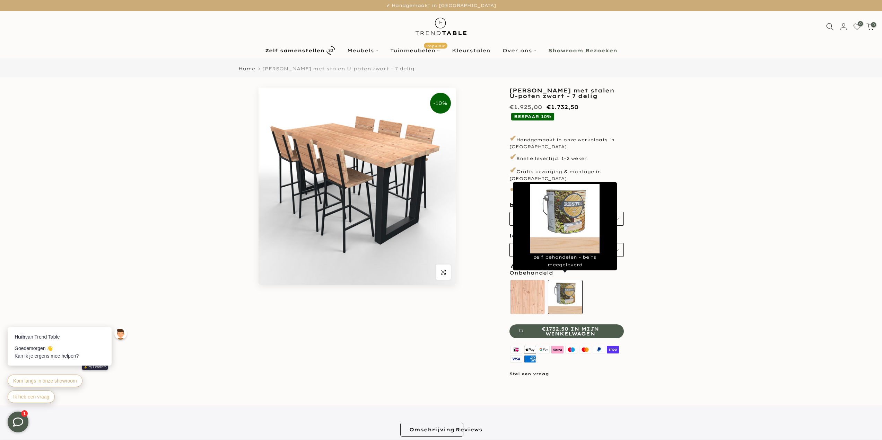
click at [572, 296] on label "zelf behandelen - beits meegeleverd" at bounding box center [565, 297] width 35 height 35
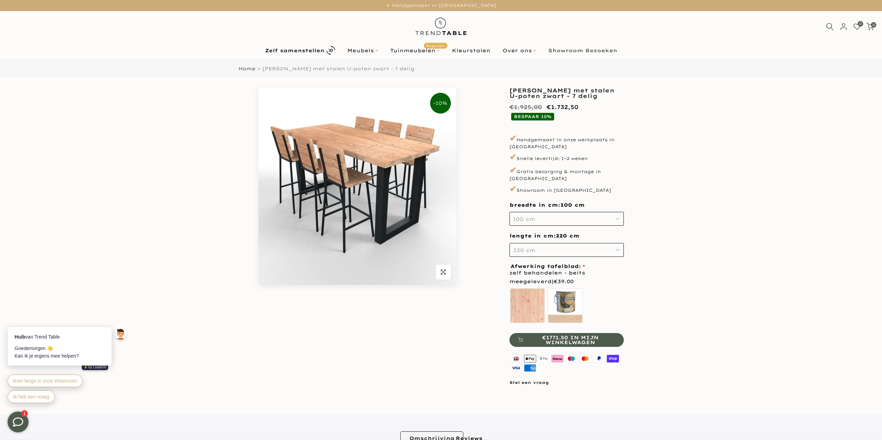
click at [637, 296] on div "**********" at bounding box center [441, 241] width 416 height 306
click at [575, 186] on p "✔ Showroom in [GEOGRAPHIC_DATA]" at bounding box center [566, 189] width 114 height 12
copy p "Giessenburg"
